Goal: Task Accomplishment & Management: Manage account settings

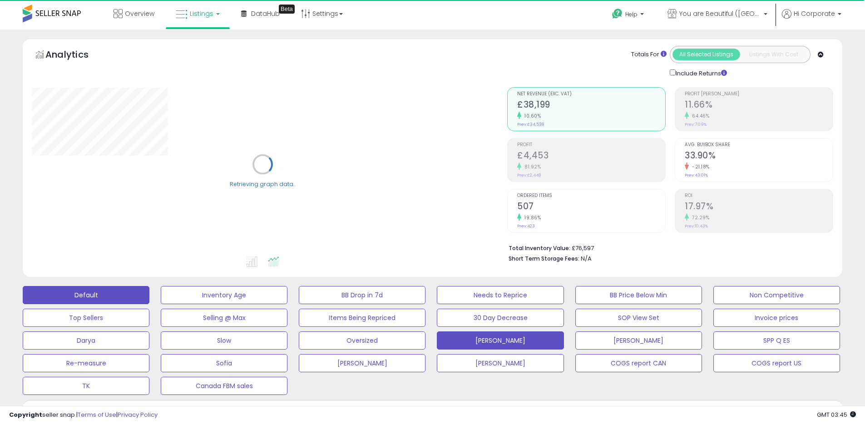
click at [133, 287] on button "Default" at bounding box center [86, 295] width 127 height 18
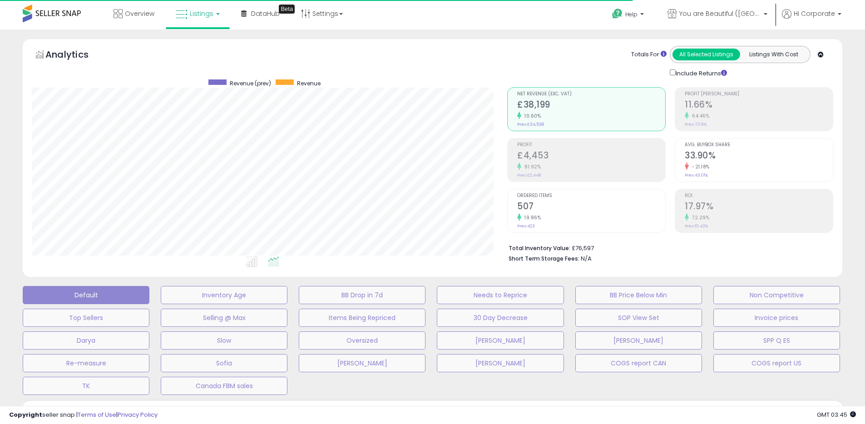
scroll to position [186, 475]
click at [731, 15] on span "You are Beautiful ([GEOGRAPHIC_DATA])" at bounding box center [720, 13] width 82 height 9
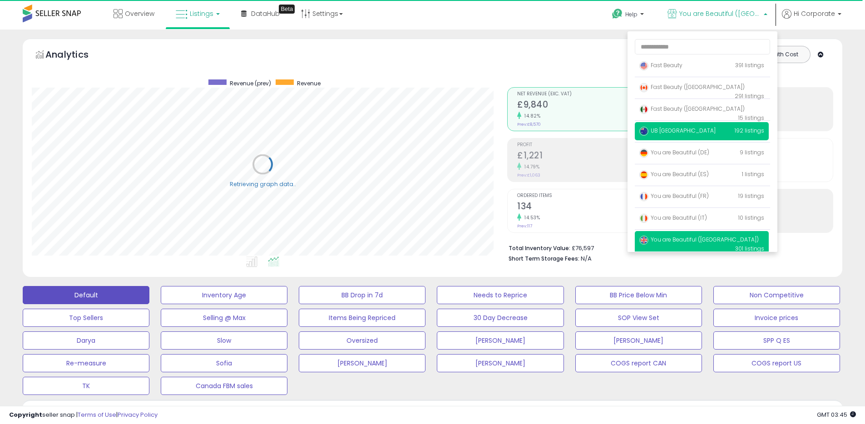
click at [670, 133] on span "UB [GEOGRAPHIC_DATA]" at bounding box center [677, 131] width 76 height 8
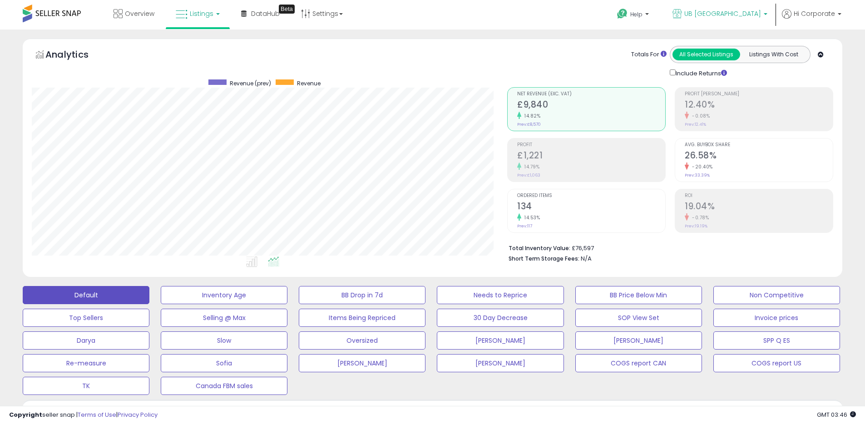
click at [741, 21] on link "UB [GEOGRAPHIC_DATA]" at bounding box center [720, 15] width 109 height 30
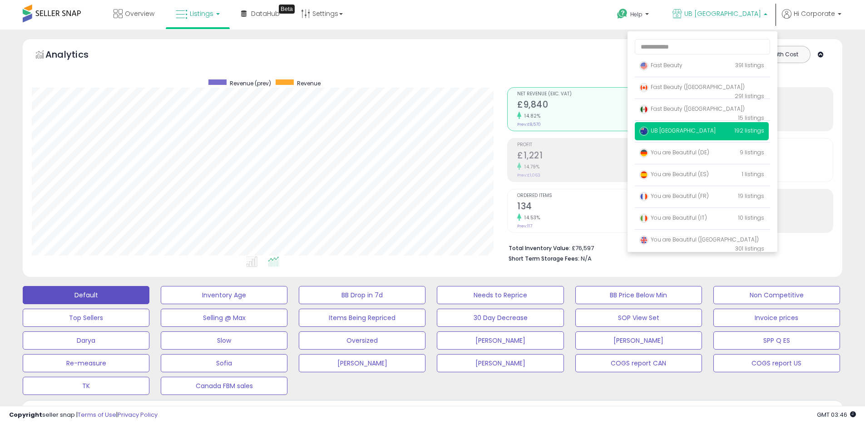
click at [665, 134] on span "UB [GEOGRAPHIC_DATA]" at bounding box center [677, 131] width 76 height 8
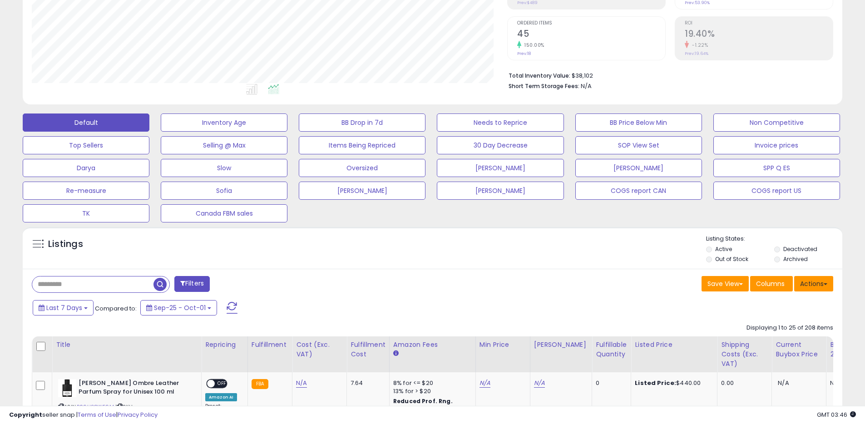
scroll to position [186, 475]
click at [829, 282] on button "Actions" at bounding box center [813, 283] width 39 height 15
click at [745, 345] on link "Export All Columns" at bounding box center [776, 342] width 99 height 14
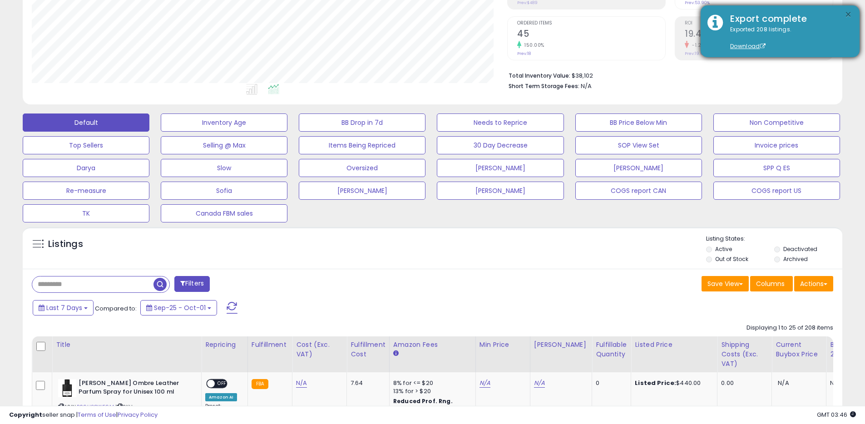
click at [847, 17] on button "×" at bounding box center [847, 14] width 7 height 11
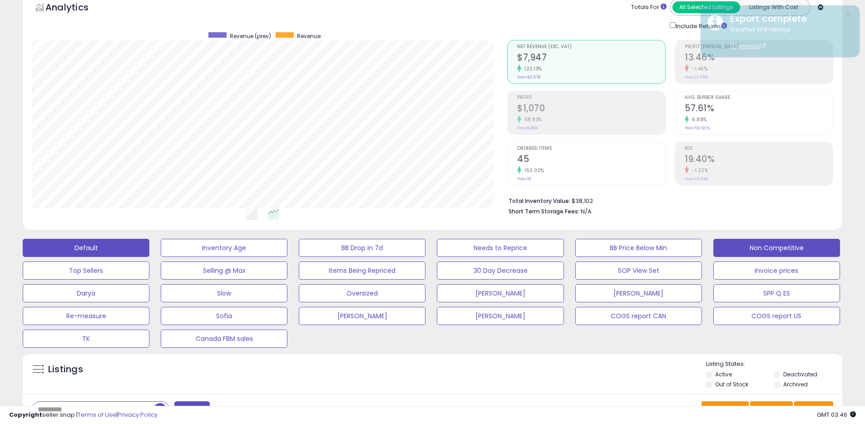
scroll to position [0, 0]
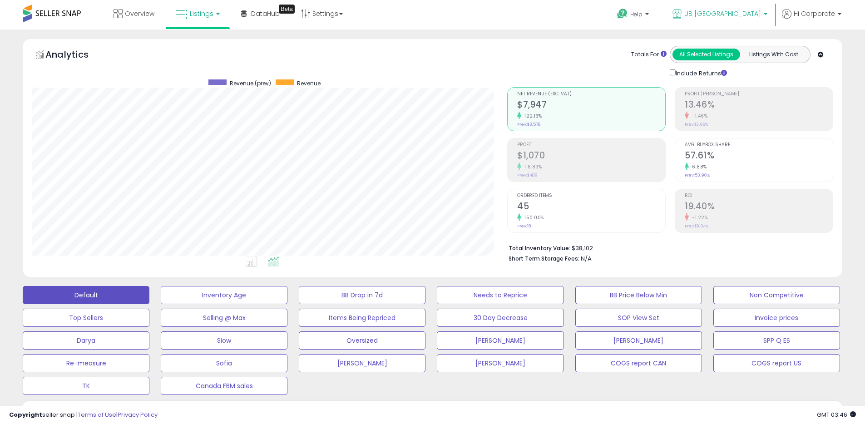
click at [732, 10] on span "UB [GEOGRAPHIC_DATA]" at bounding box center [722, 13] width 77 height 9
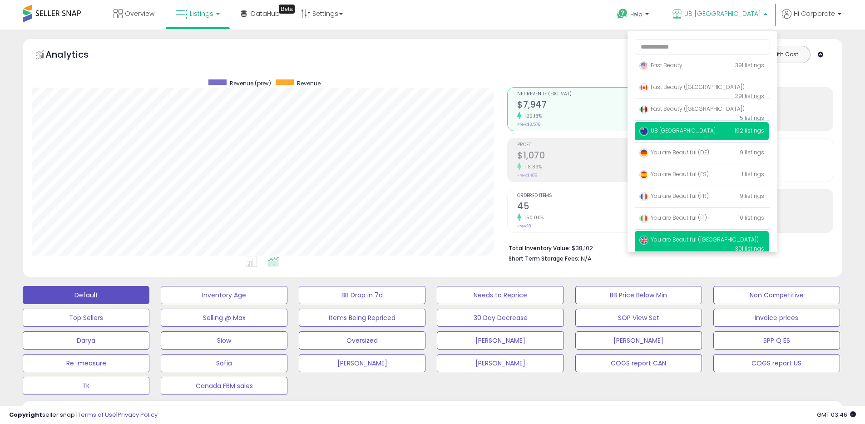
click at [684, 236] on span "You are Beautiful ([GEOGRAPHIC_DATA])" at bounding box center [698, 240] width 119 height 8
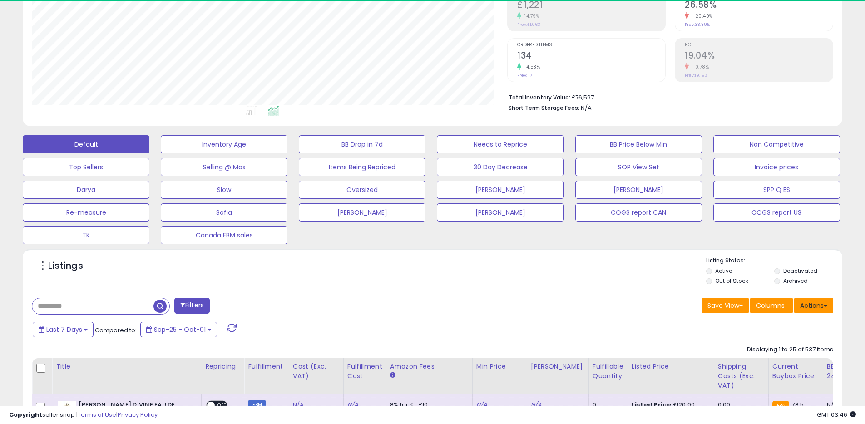
scroll to position [186, 475]
click at [818, 311] on button "Actions" at bounding box center [813, 305] width 39 height 15
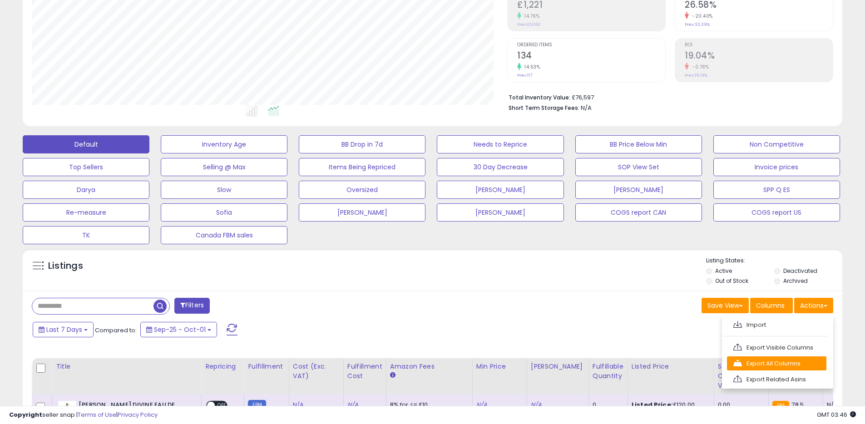
click at [764, 361] on link "Export All Columns" at bounding box center [776, 363] width 99 height 14
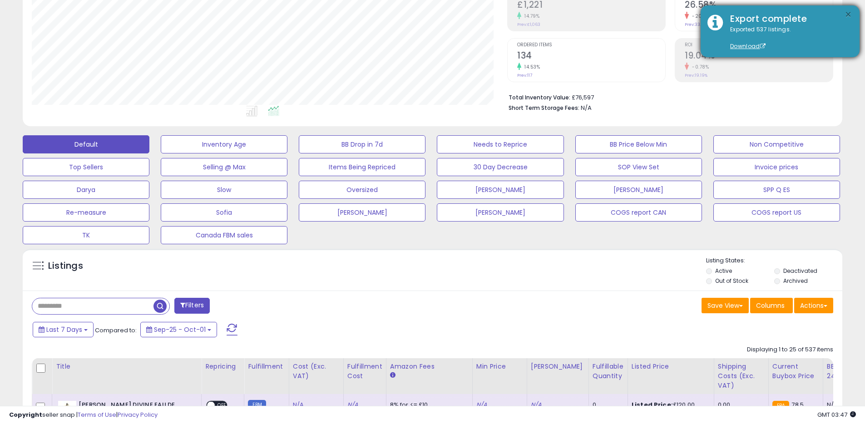
click at [846, 16] on button "×" at bounding box center [847, 14] width 7 height 11
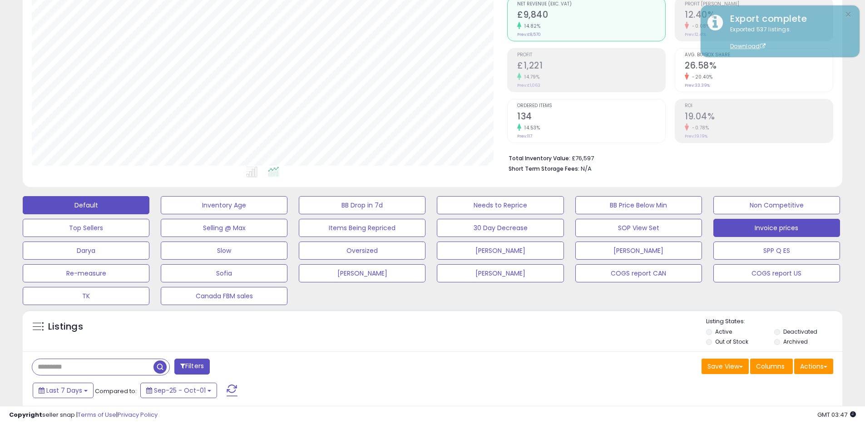
scroll to position [0, 0]
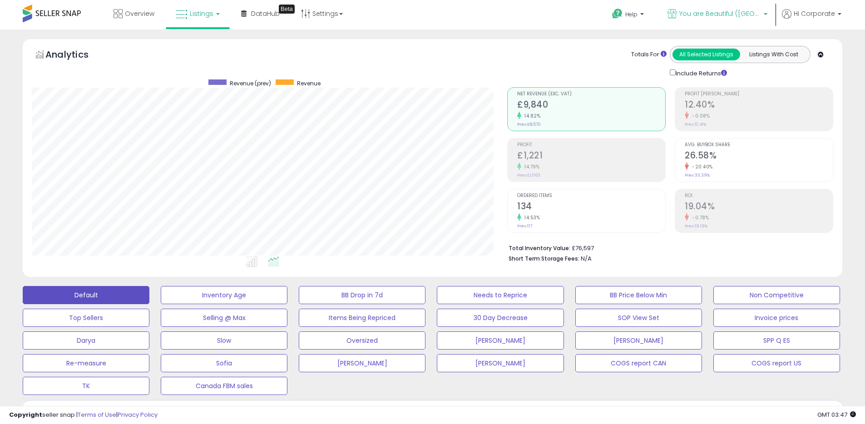
click at [698, 20] on p "You are Beautiful ([GEOGRAPHIC_DATA])" at bounding box center [717, 14] width 100 height 11
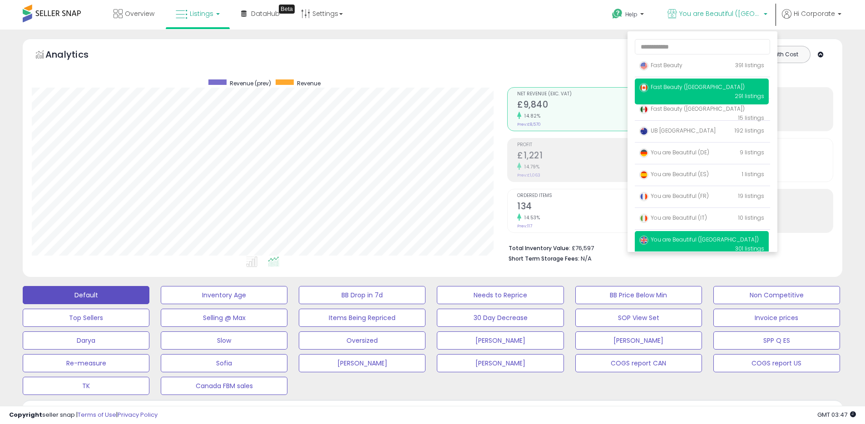
click at [672, 84] on span "Fast Beauty ([GEOGRAPHIC_DATA])" at bounding box center [691, 87] width 105 height 8
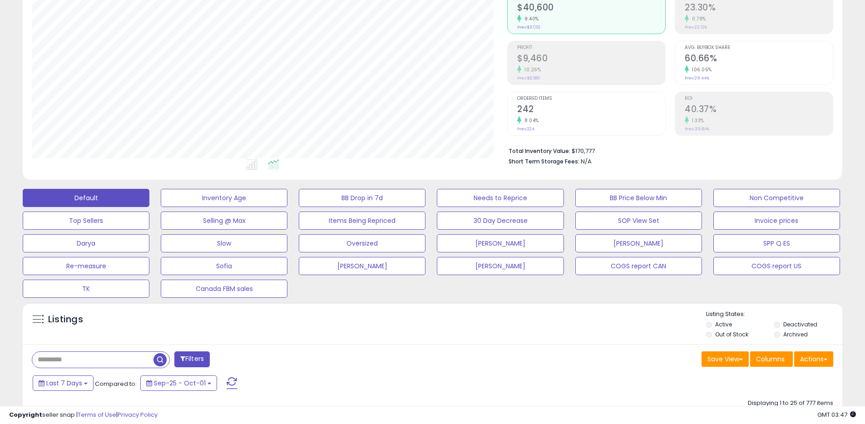
scroll to position [268, 0]
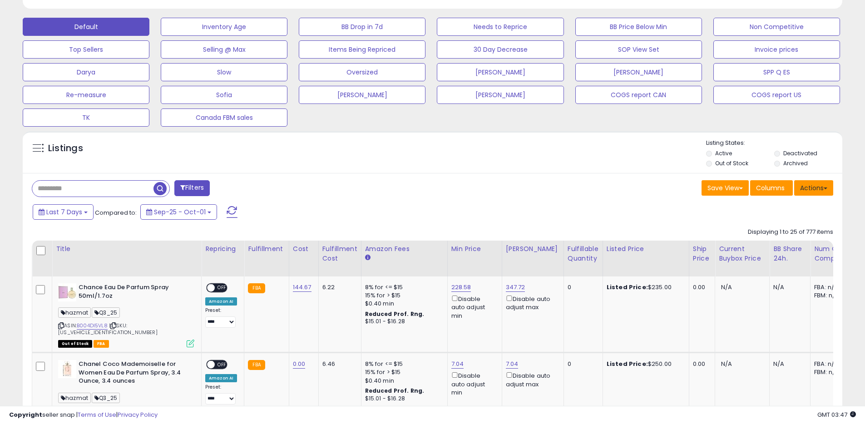
click at [811, 194] on button "Actions" at bounding box center [813, 187] width 39 height 15
click at [773, 242] on link "Export All Columns" at bounding box center [776, 246] width 99 height 14
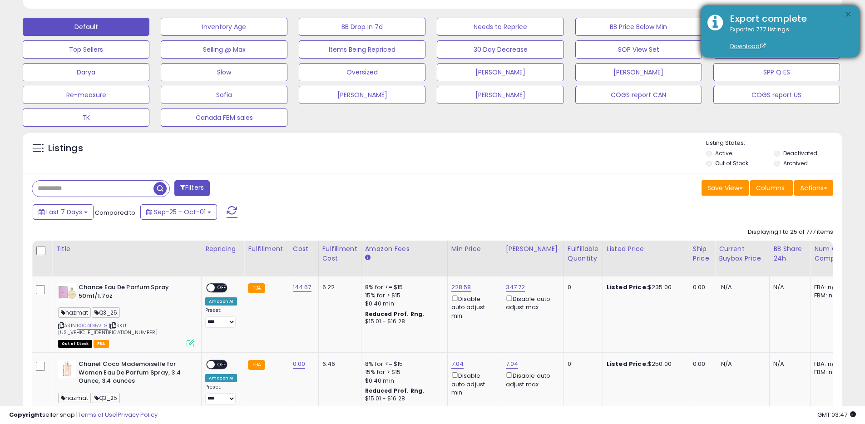
click at [851, 15] on button "×" at bounding box center [847, 14] width 7 height 11
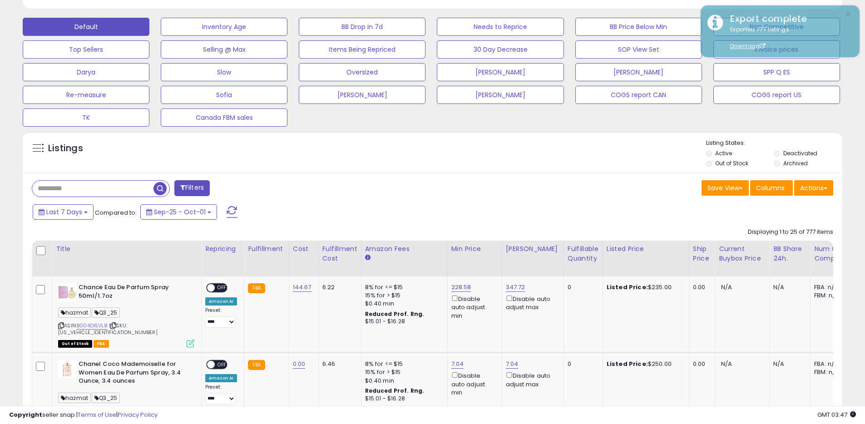
scroll to position [0, 0]
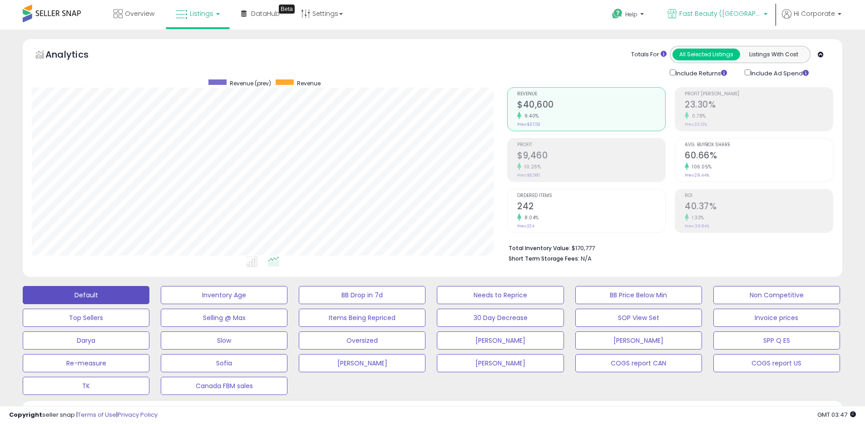
click at [711, 16] on span "Fast Beauty ([GEOGRAPHIC_DATA])" at bounding box center [720, 13] width 82 height 9
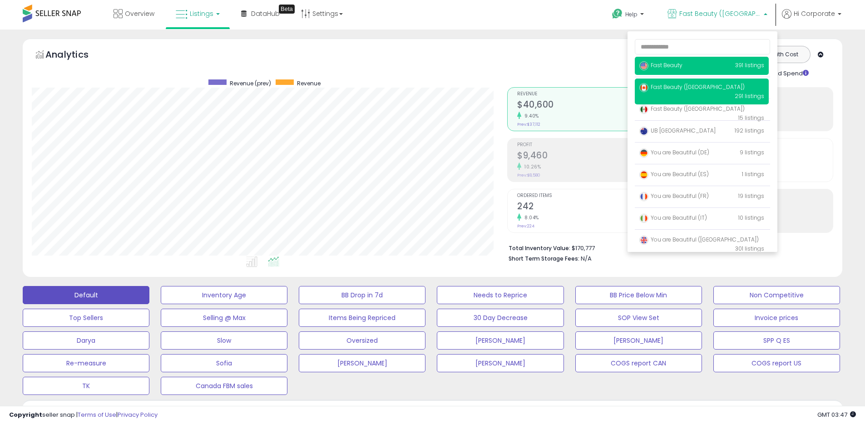
click at [656, 67] on span "Fast Beauty" at bounding box center [660, 65] width 43 height 8
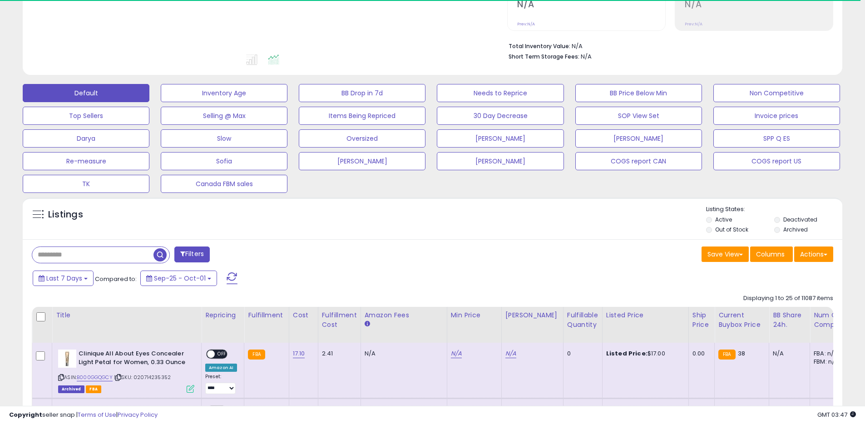
scroll to position [203, 0]
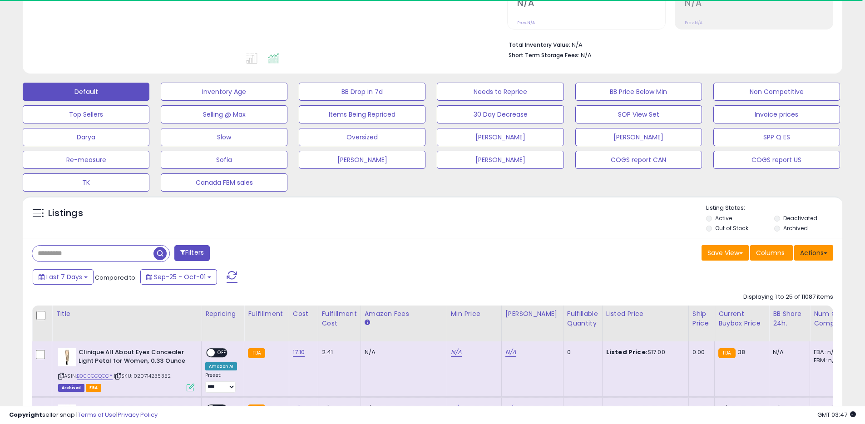
click at [812, 247] on button "Actions" at bounding box center [813, 252] width 39 height 15
click at [753, 310] on link "Export All Columns" at bounding box center [776, 311] width 99 height 14
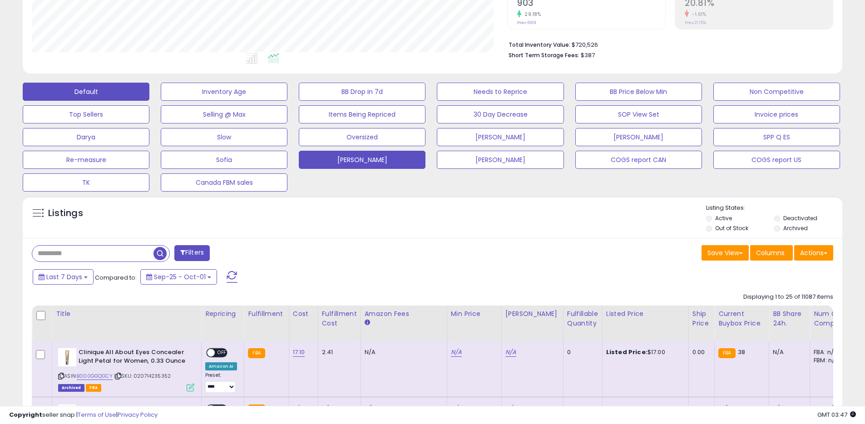
scroll to position [186, 475]
